Goal: Find specific page/section: Find specific page/section

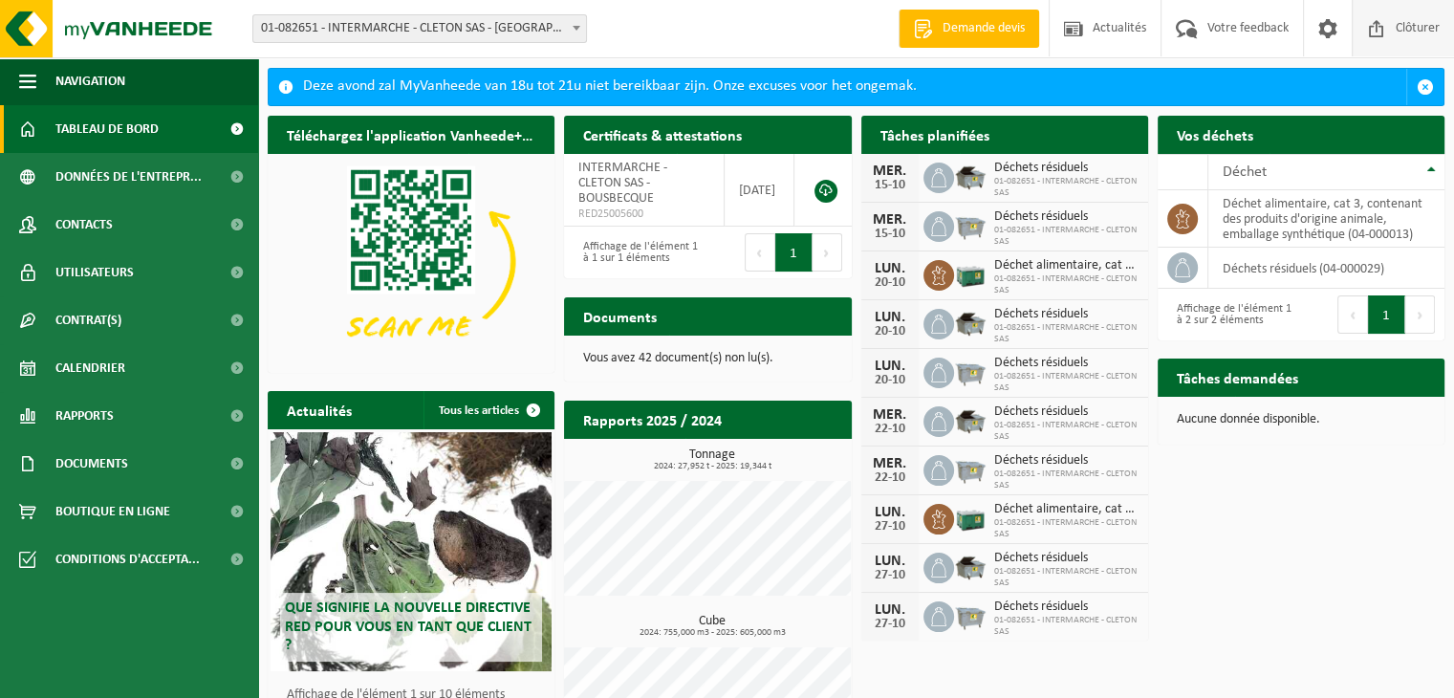
click at [1405, 13] on span "Clôturer" at bounding box center [1418, 28] width 54 height 56
click at [1407, 6] on span "Clôturer" at bounding box center [1418, 28] width 54 height 56
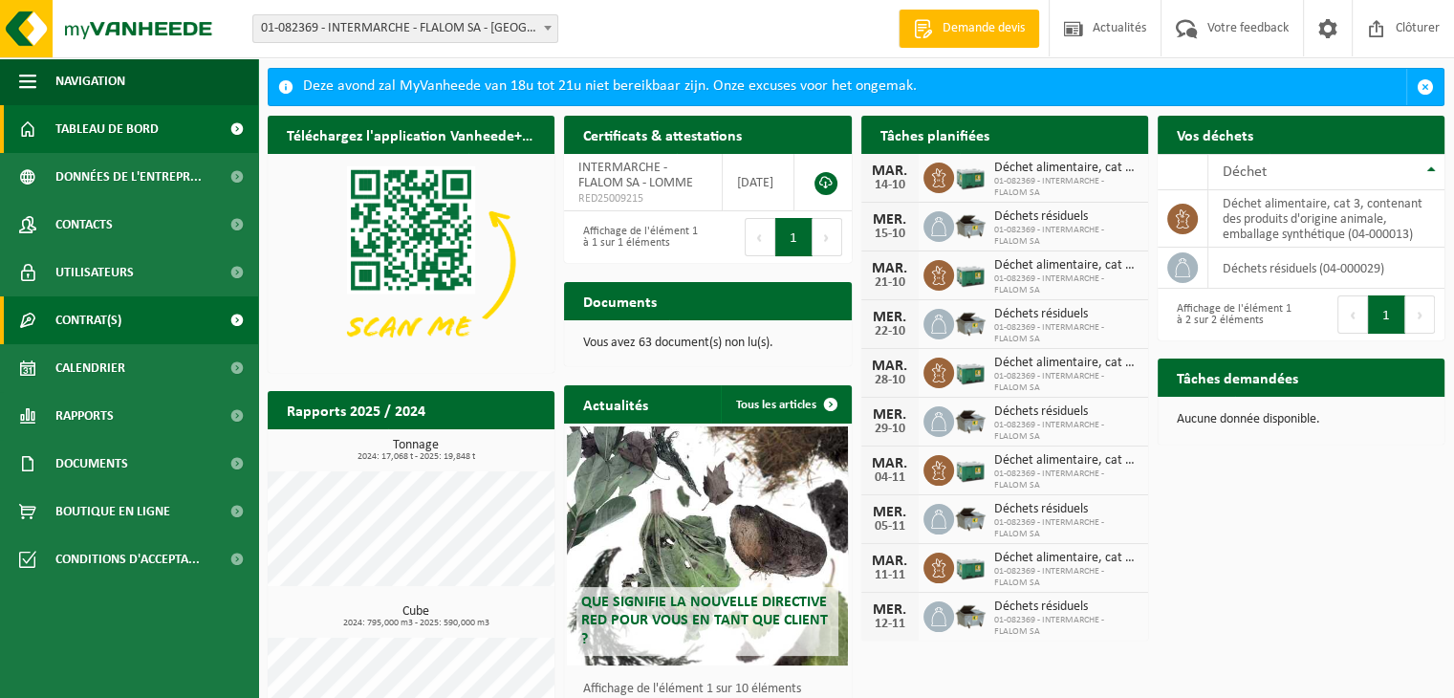
click at [47, 322] on link "Contrat(s)" at bounding box center [129, 320] width 258 height 48
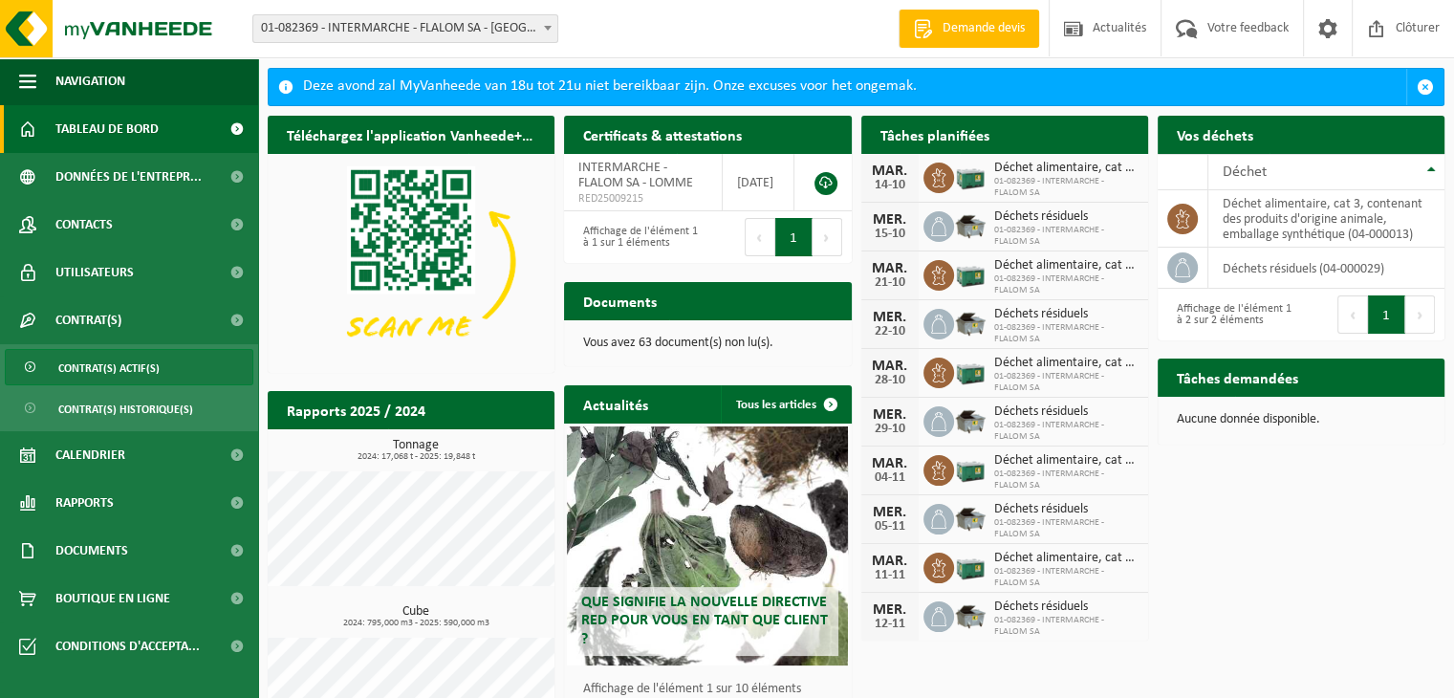
click at [84, 363] on span "Contrat(s) actif(s)" at bounding box center [108, 368] width 101 height 36
